Goal: Task Accomplishment & Management: Use online tool/utility

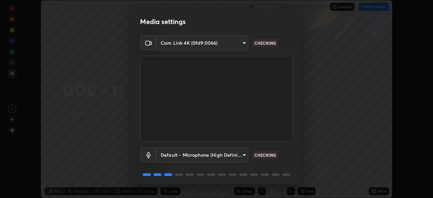
scroll to position [24, 0]
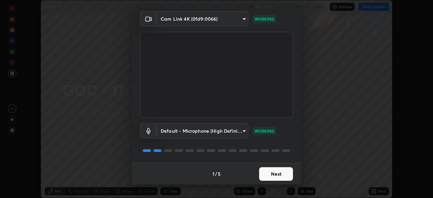
click at [274, 175] on button "Next" at bounding box center [276, 174] width 34 height 14
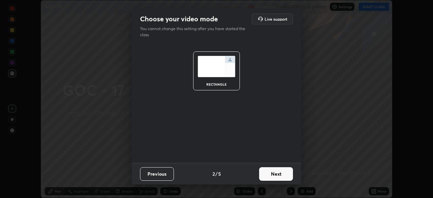
scroll to position [0, 0]
click at [280, 173] on button "Next" at bounding box center [276, 174] width 34 height 14
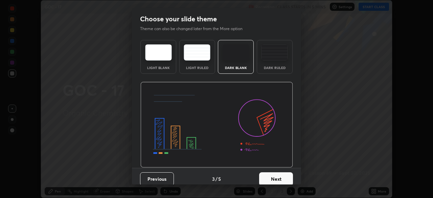
click at [285, 177] on button "Next" at bounding box center [276, 179] width 34 height 14
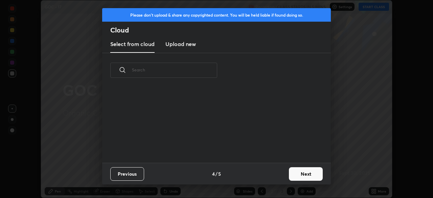
click at [299, 171] on button "Next" at bounding box center [306, 174] width 34 height 14
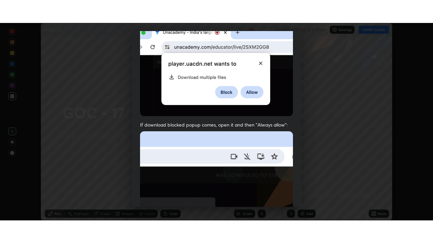
scroll to position [162, 0]
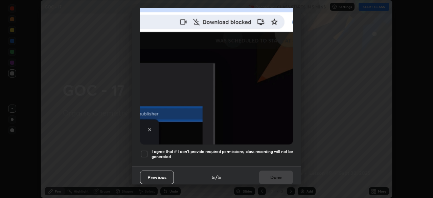
click at [145, 150] on div at bounding box center [144, 154] width 8 height 8
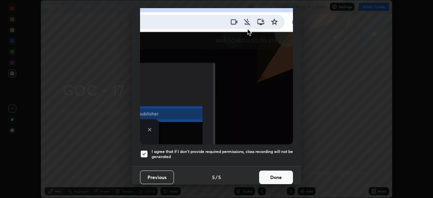
click at [271, 176] on button "Done" at bounding box center [276, 177] width 34 height 14
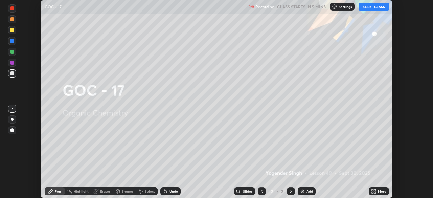
click at [367, 7] on button "START CLASS" at bounding box center [373, 7] width 30 height 8
click at [374, 190] on icon at bounding box center [375, 190] width 2 height 2
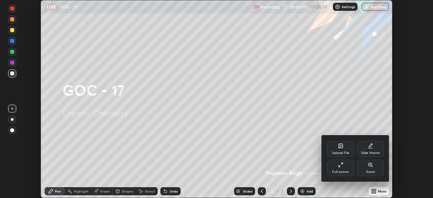
click at [371, 145] on icon at bounding box center [370, 144] width 3 height 3
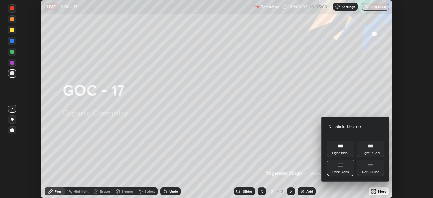
click at [372, 166] on icon at bounding box center [370, 164] width 5 height 5
click at [330, 126] on icon at bounding box center [329, 125] width 5 height 5
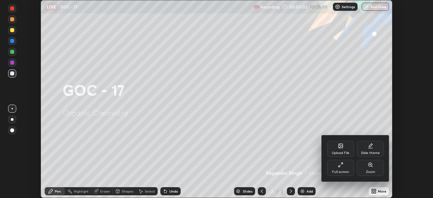
click at [339, 166] on icon at bounding box center [340, 166] width 2 height 2
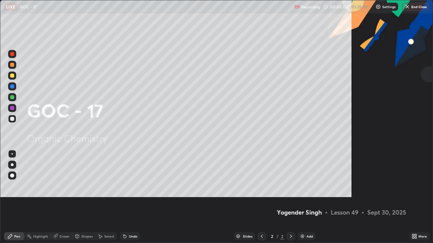
scroll to position [243, 433]
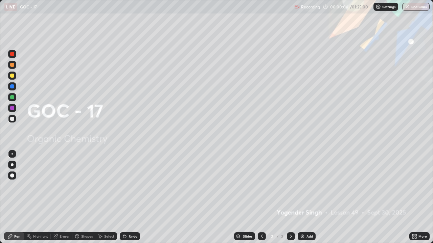
click at [305, 197] on div "Add" at bounding box center [307, 237] width 18 height 8
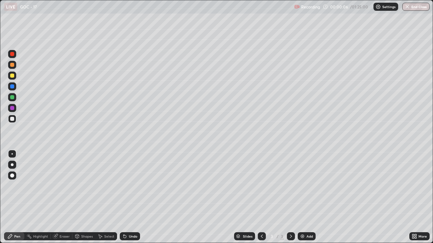
click at [12, 166] on div at bounding box center [12, 165] width 3 height 3
click at [133, 197] on div "Undo" at bounding box center [130, 237] width 20 height 8
click at [134, 197] on div "Undo" at bounding box center [130, 237] width 20 height 8
click at [106, 197] on div "Select" at bounding box center [109, 236] width 10 height 3
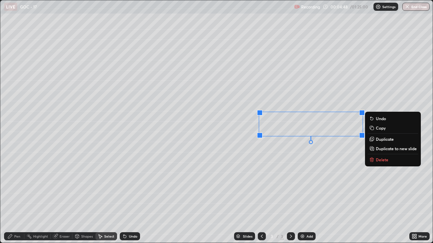
click at [14, 197] on div "Pen" at bounding box center [14, 237] width 20 height 8
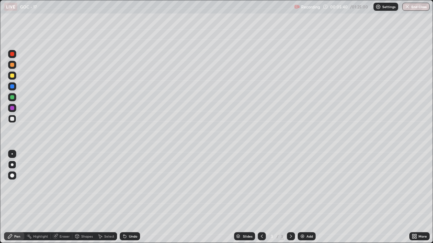
click at [13, 75] on div at bounding box center [12, 76] width 4 height 4
click at [11, 122] on div at bounding box center [12, 119] width 8 height 8
click at [13, 97] on div at bounding box center [12, 97] width 4 height 4
click at [11, 119] on div at bounding box center [12, 119] width 4 height 4
click at [13, 76] on div at bounding box center [12, 76] width 4 height 4
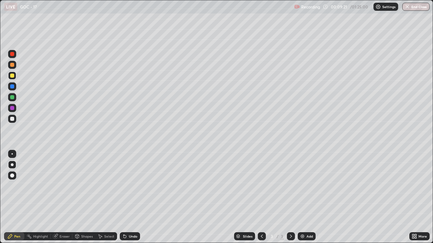
click at [13, 55] on div at bounding box center [12, 54] width 4 height 4
click at [12, 119] on div at bounding box center [12, 119] width 4 height 4
click at [12, 75] on div at bounding box center [12, 76] width 4 height 4
click at [13, 66] on div at bounding box center [12, 65] width 4 height 4
click at [12, 122] on div at bounding box center [12, 119] width 8 height 8
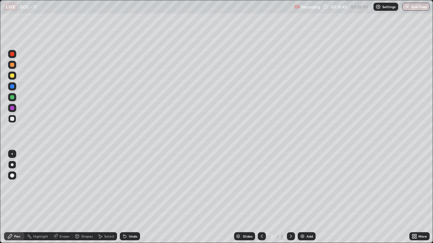
click at [14, 76] on div at bounding box center [12, 76] width 4 height 4
click at [9, 109] on div at bounding box center [12, 108] width 8 height 8
click at [11, 75] on div at bounding box center [12, 76] width 4 height 4
click at [11, 66] on div at bounding box center [12, 65] width 4 height 4
click at [11, 109] on div at bounding box center [12, 108] width 4 height 4
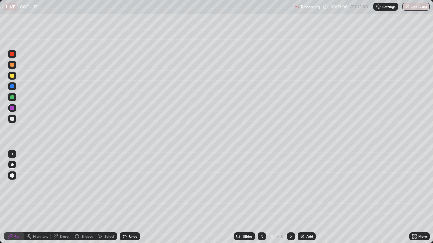
click at [10, 75] on div at bounding box center [12, 76] width 4 height 4
click at [11, 119] on div at bounding box center [12, 119] width 4 height 4
click at [13, 96] on div at bounding box center [12, 97] width 4 height 4
click at [13, 55] on div at bounding box center [12, 54] width 4 height 4
click at [104, 197] on div "Select" at bounding box center [109, 236] width 10 height 3
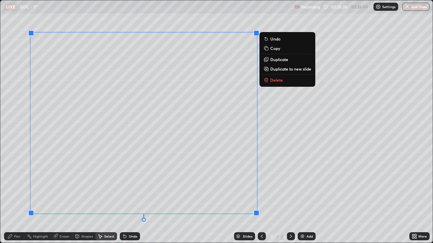
click at [266, 81] on icon at bounding box center [265, 80] width 3 height 3
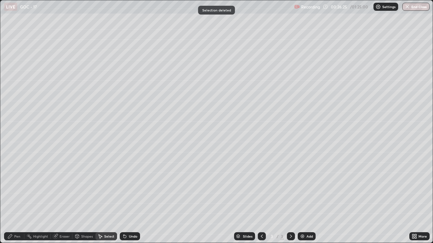
click at [12, 197] on icon at bounding box center [9, 236] width 5 height 5
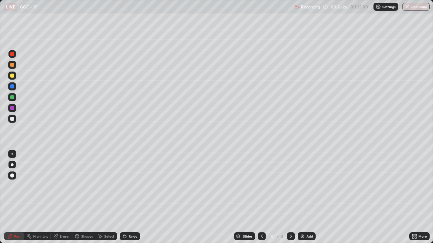
click at [12, 120] on div at bounding box center [12, 119] width 4 height 4
click at [13, 55] on div at bounding box center [12, 54] width 4 height 4
click at [13, 119] on div at bounding box center [12, 119] width 4 height 4
click at [13, 75] on div at bounding box center [12, 76] width 4 height 4
click at [14, 118] on div at bounding box center [12, 119] width 4 height 4
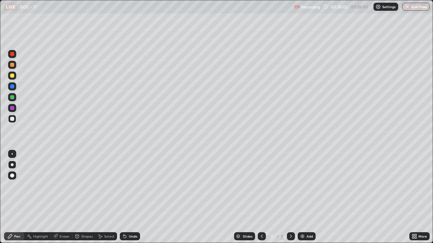
click at [11, 119] on div at bounding box center [12, 119] width 4 height 4
click at [11, 86] on div at bounding box center [12, 87] width 4 height 4
click at [11, 122] on div at bounding box center [12, 119] width 8 height 8
click at [12, 98] on div at bounding box center [12, 97] width 4 height 4
click at [12, 64] on div at bounding box center [12, 65] width 4 height 4
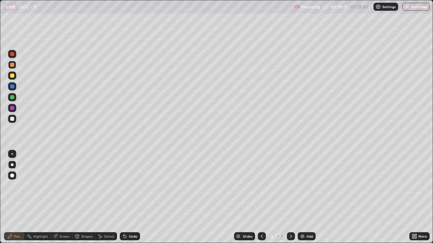
click at [11, 55] on div at bounding box center [12, 54] width 4 height 4
click at [12, 119] on div at bounding box center [12, 119] width 4 height 4
click at [11, 76] on div at bounding box center [12, 76] width 4 height 4
click at [13, 108] on div at bounding box center [12, 108] width 4 height 4
click at [12, 75] on div at bounding box center [12, 76] width 4 height 4
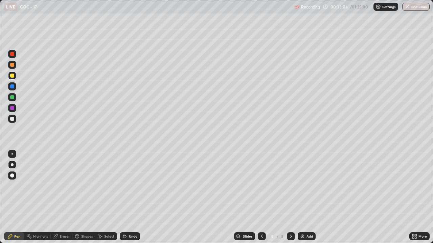
click at [12, 108] on div at bounding box center [12, 108] width 4 height 4
click at [12, 75] on div at bounding box center [12, 76] width 4 height 4
click at [12, 87] on div at bounding box center [12, 87] width 4 height 4
click at [11, 54] on div at bounding box center [12, 54] width 4 height 4
click at [12, 65] on div at bounding box center [12, 65] width 4 height 4
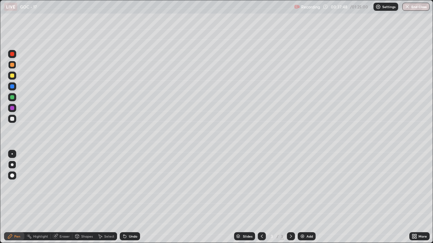
click at [109, 197] on div "Select" at bounding box center [109, 236] width 10 height 3
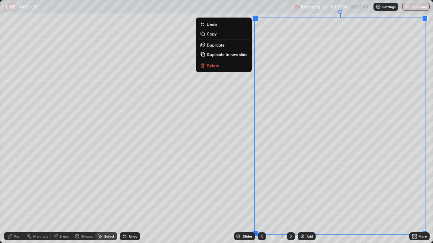
click at [210, 67] on p "Delete" at bounding box center [213, 65] width 13 height 5
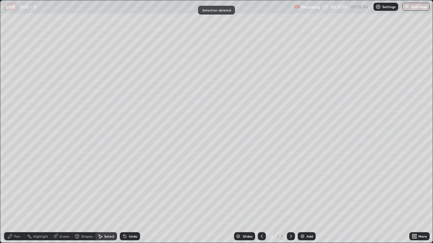
click at [13, 197] on div "Pen" at bounding box center [14, 237] width 20 height 8
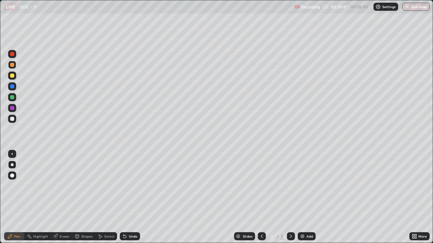
click at [12, 120] on div at bounding box center [12, 119] width 4 height 4
click at [129, 197] on div "Undo" at bounding box center [133, 236] width 8 height 3
click at [126, 197] on icon at bounding box center [124, 236] width 5 height 5
click at [127, 197] on div "Undo" at bounding box center [130, 237] width 20 height 8
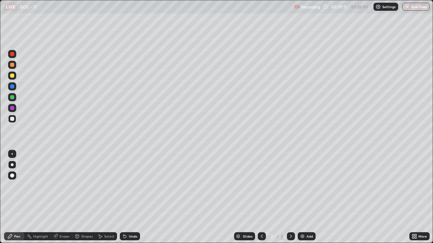
click at [127, 197] on div "Undo" at bounding box center [130, 237] width 20 height 8
click at [11, 74] on div at bounding box center [12, 76] width 4 height 4
click at [9, 120] on div at bounding box center [12, 119] width 8 height 8
click at [13, 109] on div at bounding box center [12, 108] width 4 height 4
click at [9, 121] on div at bounding box center [12, 119] width 8 height 8
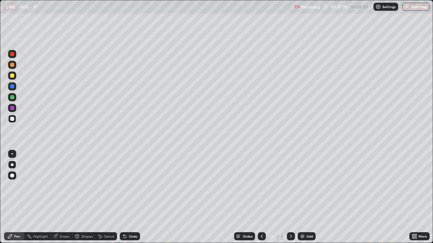
click at [12, 65] on div at bounding box center [12, 65] width 4 height 4
click at [102, 197] on icon at bounding box center [99, 236] width 5 height 5
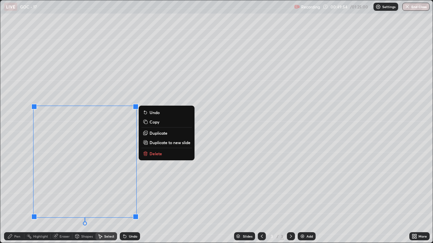
click at [147, 197] on div "0 ° Undo Copy Duplicate Duplicate to new slide Delete" at bounding box center [216, 121] width 432 height 243
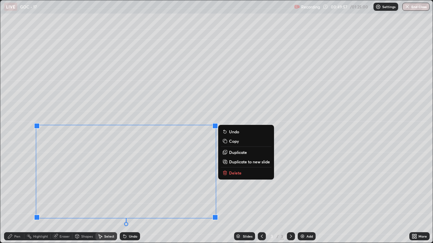
click at [225, 172] on icon at bounding box center [225, 172] width 4 height 0
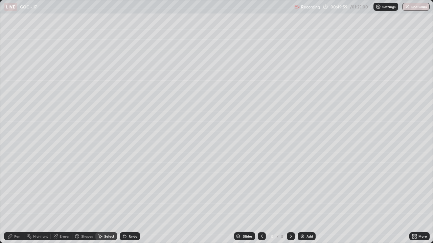
click at [12, 197] on icon at bounding box center [9, 236] width 5 height 5
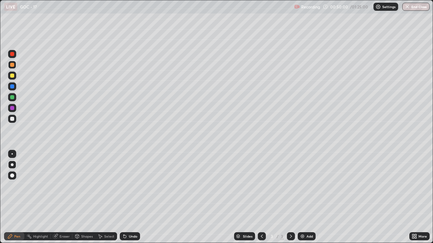
click at [14, 121] on div at bounding box center [12, 119] width 8 height 8
click at [127, 197] on div "Undo" at bounding box center [130, 237] width 20 height 8
click at [126, 197] on div "Undo" at bounding box center [130, 237] width 20 height 8
click at [129, 197] on div "Undo" at bounding box center [133, 236] width 8 height 3
click at [11, 54] on div at bounding box center [12, 54] width 4 height 4
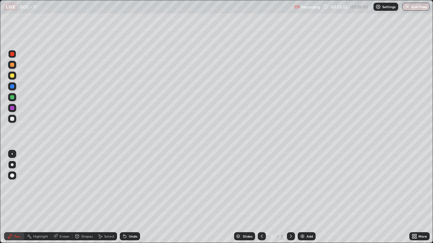
click at [13, 119] on div at bounding box center [12, 119] width 4 height 4
click at [13, 65] on div at bounding box center [12, 65] width 4 height 4
click at [11, 77] on div at bounding box center [12, 76] width 4 height 4
click at [13, 55] on div at bounding box center [12, 54] width 4 height 4
click at [11, 64] on div at bounding box center [12, 65] width 4 height 4
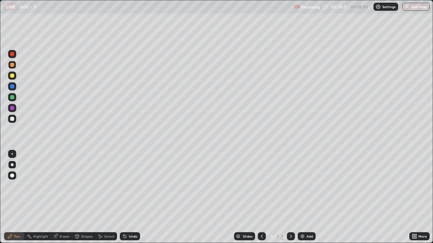
click at [11, 120] on div at bounding box center [12, 119] width 4 height 4
click at [13, 76] on div at bounding box center [12, 76] width 4 height 4
click at [14, 118] on div at bounding box center [12, 119] width 4 height 4
click at [14, 96] on div at bounding box center [12, 97] width 4 height 4
click at [301, 197] on img at bounding box center [302, 236] width 5 height 5
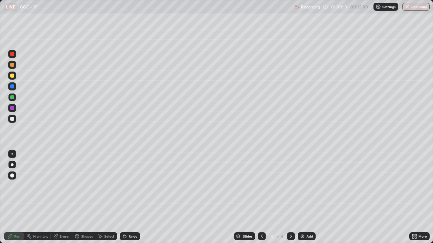
click at [13, 119] on div at bounding box center [12, 119] width 4 height 4
click at [127, 197] on div "Undo" at bounding box center [130, 237] width 20 height 8
click at [12, 76] on div at bounding box center [12, 76] width 4 height 4
click at [10, 121] on div at bounding box center [12, 119] width 8 height 8
click at [13, 66] on div at bounding box center [12, 65] width 4 height 4
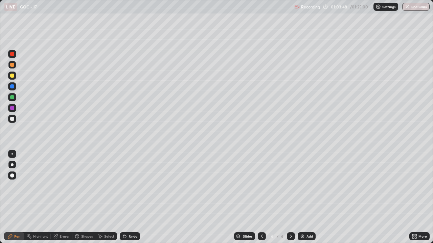
click at [13, 119] on div at bounding box center [12, 119] width 4 height 4
click at [133, 197] on div "Undo" at bounding box center [133, 236] width 8 height 3
click at [11, 76] on div at bounding box center [12, 76] width 4 height 4
click at [13, 119] on div at bounding box center [12, 119] width 4 height 4
click at [131, 197] on div "Undo" at bounding box center [133, 236] width 8 height 3
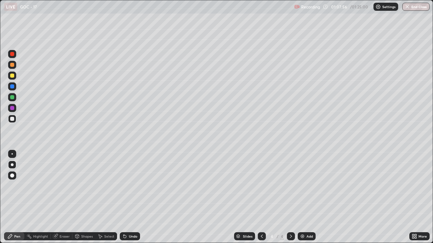
click at [12, 77] on div at bounding box center [12, 76] width 4 height 4
click at [14, 120] on div at bounding box center [12, 119] width 4 height 4
click at [13, 52] on div at bounding box center [12, 54] width 8 height 8
click at [12, 118] on div at bounding box center [12, 119] width 4 height 4
click at [20, 191] on div "Erase all" at bounding box center [12, 122] width 16 height 216
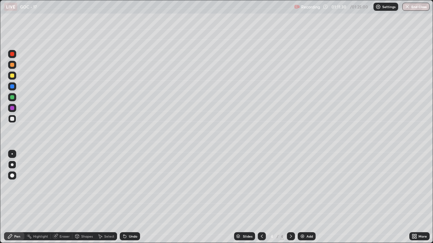
click at [13, 86] on div at bounding box center [12, 87] width 4 height 4
click at [15, 78] on div at bounding box center [12, 76] width 8 height 8
click at [13, 68] on div at bounding box center [12, 65] width 8 height 8
click at [133, 197] on div "Undo" at bounding box center [133, 236] width 8 height 3
click at [11, 120] on div at bounding box center [12, 119] width 4 height 4
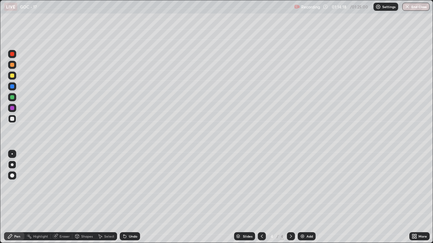
click at [13, 67] on div at bounding box center [12, 65] width 8 height 8
click at [11, 119] on div at bounding box center [12, 119] width 4 height 4
click at [13, 65] on div at bounding box center [12, 65] width 4 height 4
click at [11, 55] on div at bounding box center [12, 54] width 4 height 4
click at [9, 122] on div at bounding box center [12, 119] width 8 height 8
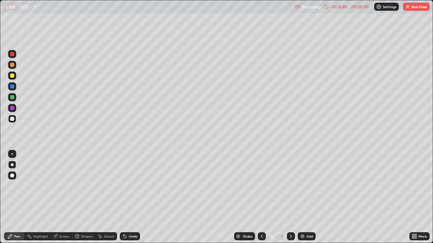
click at [303, 197] on img at bounding box center [302, 236] width 5 height 5
click at [15, 78] on div at bounding box center [12, 76] width 8 height 8
click at [14, 65] on div at bounding box center [12, 65] width 4 height 4
click at [13, 121] on div at bounding box center [12, 119] width 4 height 4
click at [11, 76] on div at bounding box center [12, 76] width 4 height 4
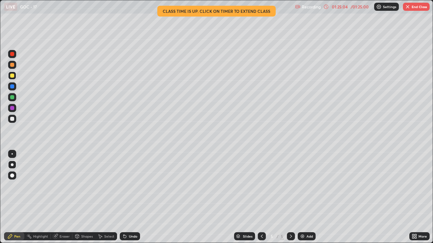
click at [11, 120] on div at bounding box center [12, 119] width 4 height 4
click at [126, 197] on icon at bounding box center [124, 236] width 5 height 5
click at [13, 109] on div at bounding box center [12, 108] width 4 height 4
click at [11, 74] on div at bounding box center [12, 76] width 4 height 4
click at [11, 120] on div at bounding box center [12, 119] width 4 height 4
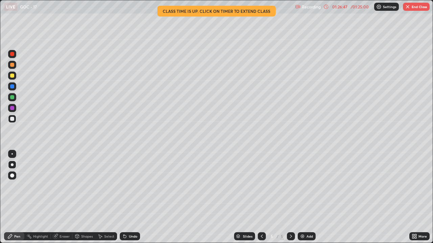
click at [11, 76] on div at bounding box center [12, 76] width 4 height 4
click at [14, 65] on div at bounding box center [12, 65] width 4 height 4
click at [11, 121] on div at bounding box center [12, 119] width 8 height 8
click at [13, 108] on div at bounding box center [12, 108] width 4 height 4
click at [60, 197] on div "Eraser" at bounding box center [65, 236] width 10 height 3
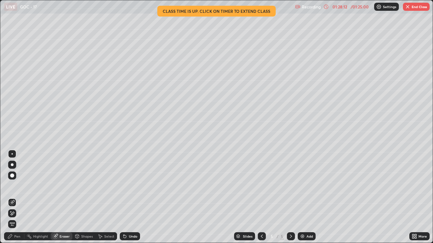
click at [10, 197] on icon at bounding box center [9, 236] width 5 height 5
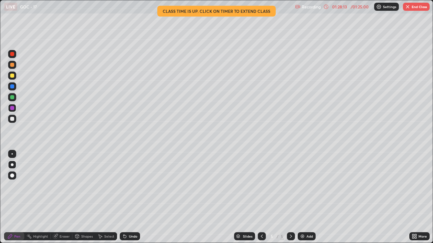
click at [12, 120] on div at bounding box center [12, 119] width 4 height 4
click at [12, 107] on div at bounding box center [12, 108] width 4 height 4
click at [412, 8] on button "End Class" at bounding box center [416, 7] width 27 height 8
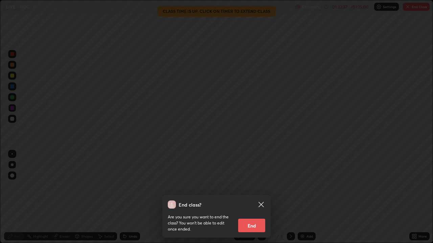
click at [255, 197] on button "End" at bounding box center [251, 226] width 27 height 14
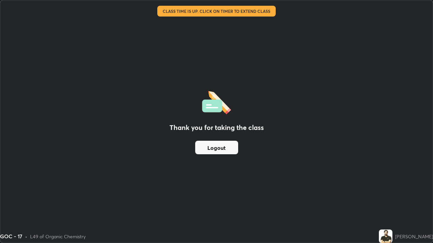
click at [221, 150] on button "Logout" at bounding box center [216, 148] width 43 height 14
